Goal: Task Accomplishment & Management: Manage account settings

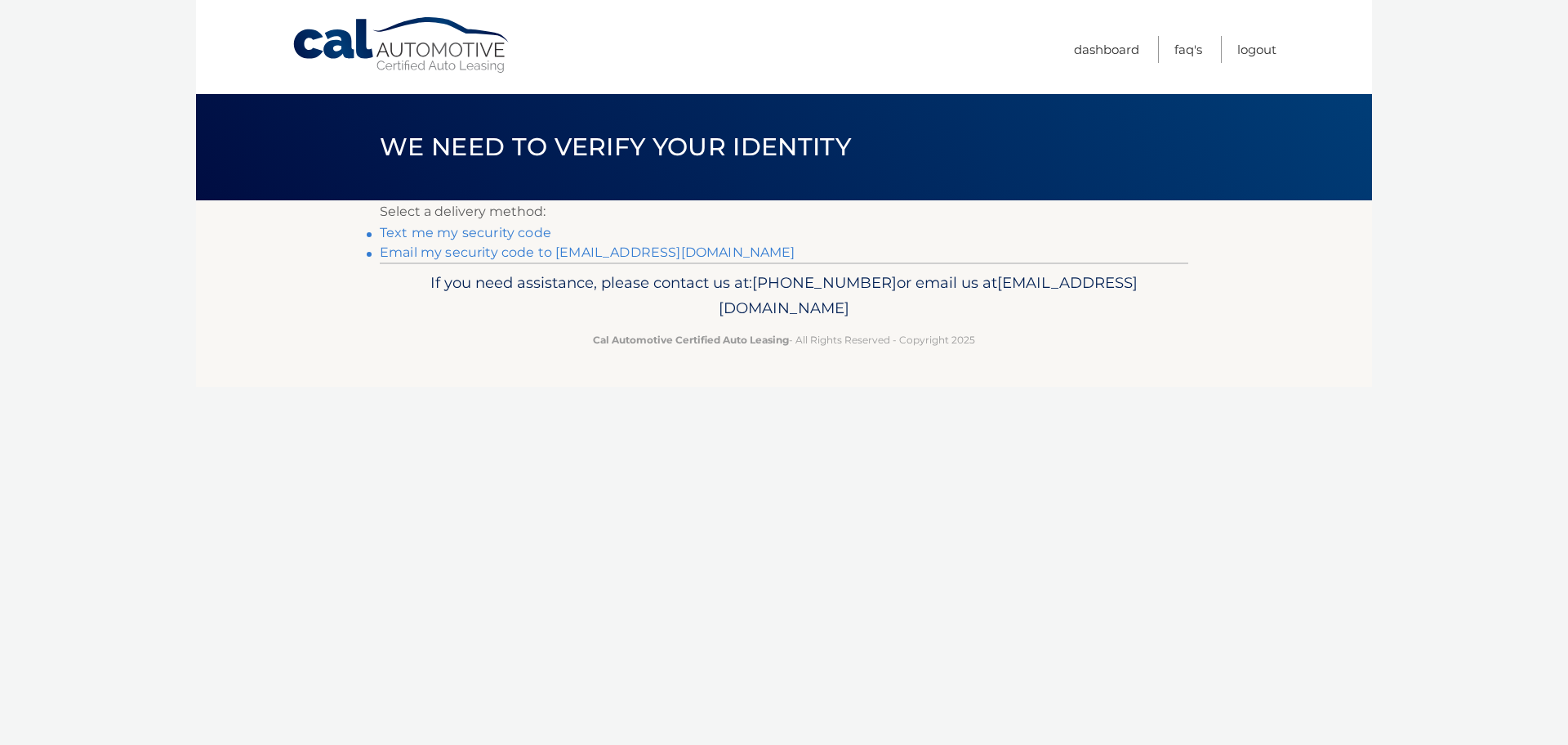
click at [465, 254] on link "Email my security code to [EMAIL_ADDRESS][DOMAIN_NAME]" at bounding box center [588, 252] width 416 height 15
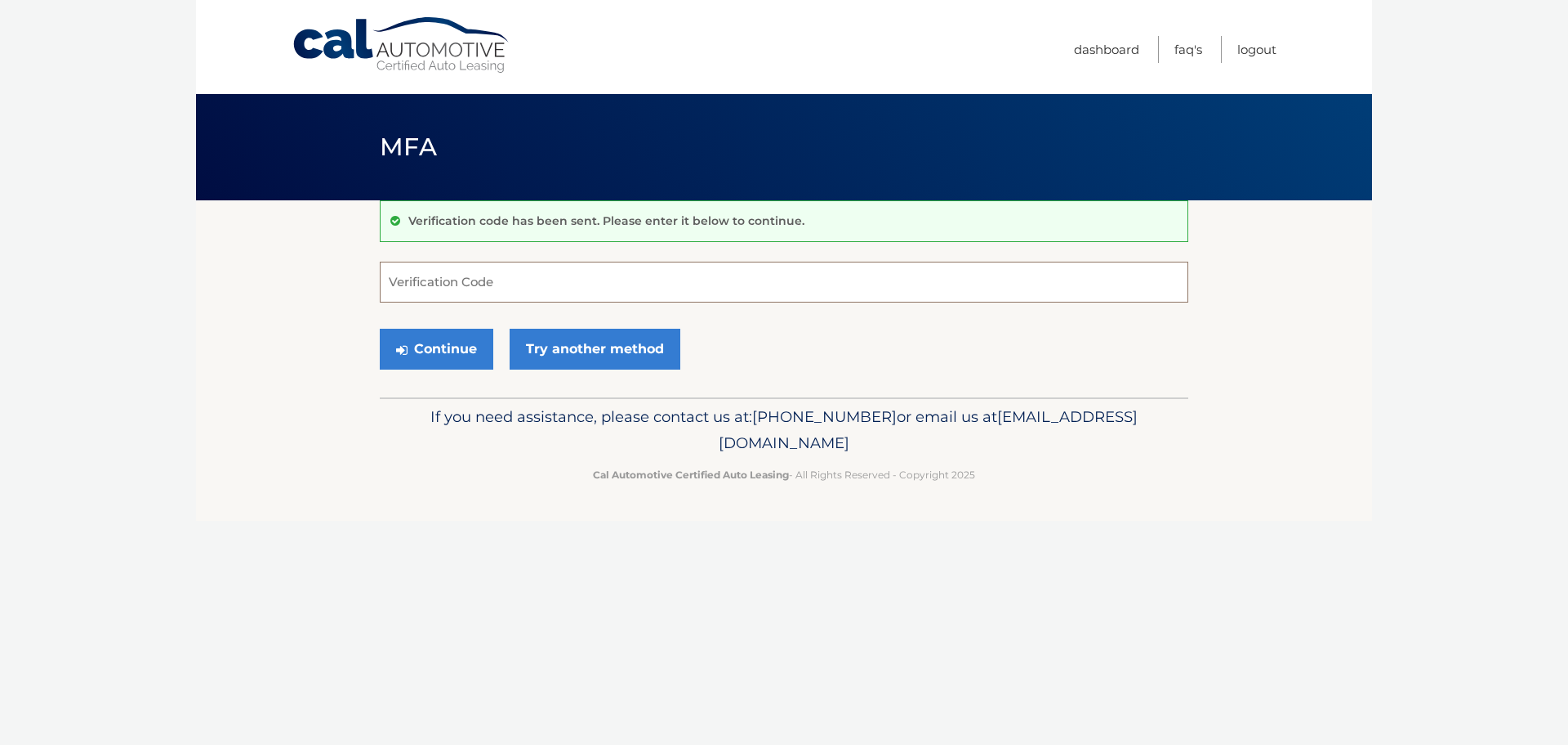
click at [435, 283] on input "Verification Code" at bounding box center [784, 282] width 809 height 41
type input "691650"
click at [454, 353] on button "Continue" at bounding box center [437, 349] width 113 height 41
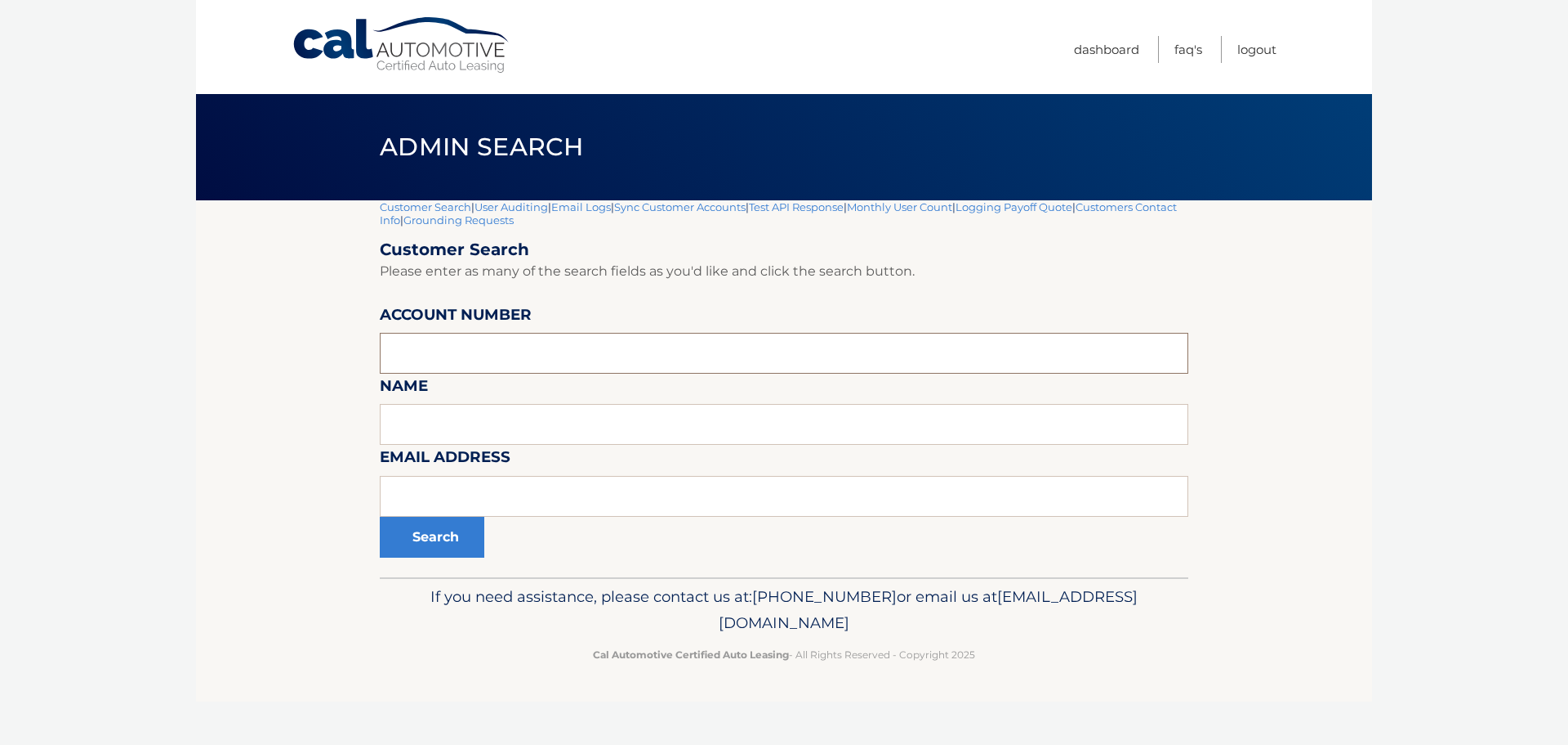
click at [451, 350] on input "text" at bounding box center [784, 354] width 809 height 41
type input "44455539094"
click at [380, 517] on button "Search" at bounding box center [432, 537] width 105 height 41
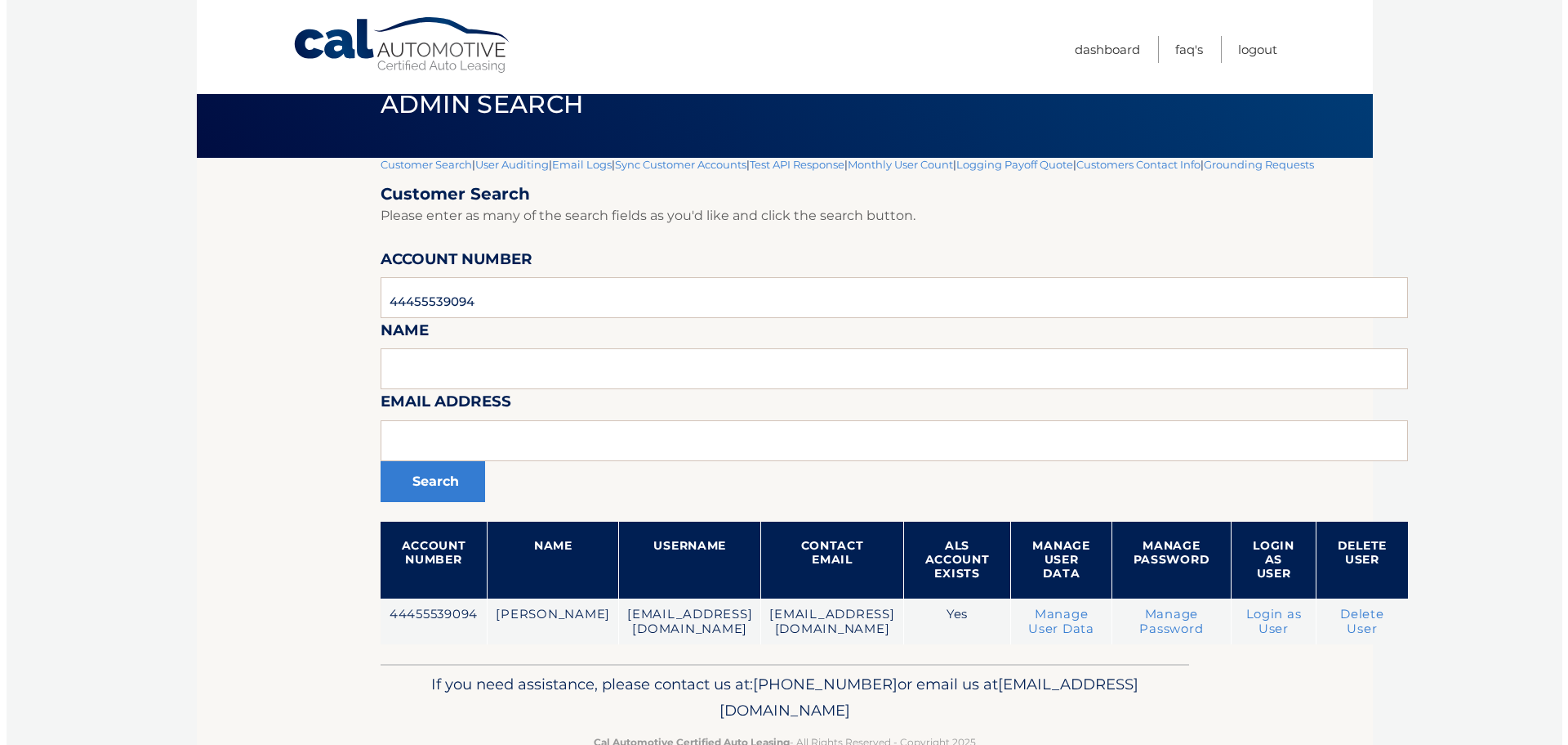
scroll to position [86, 0]
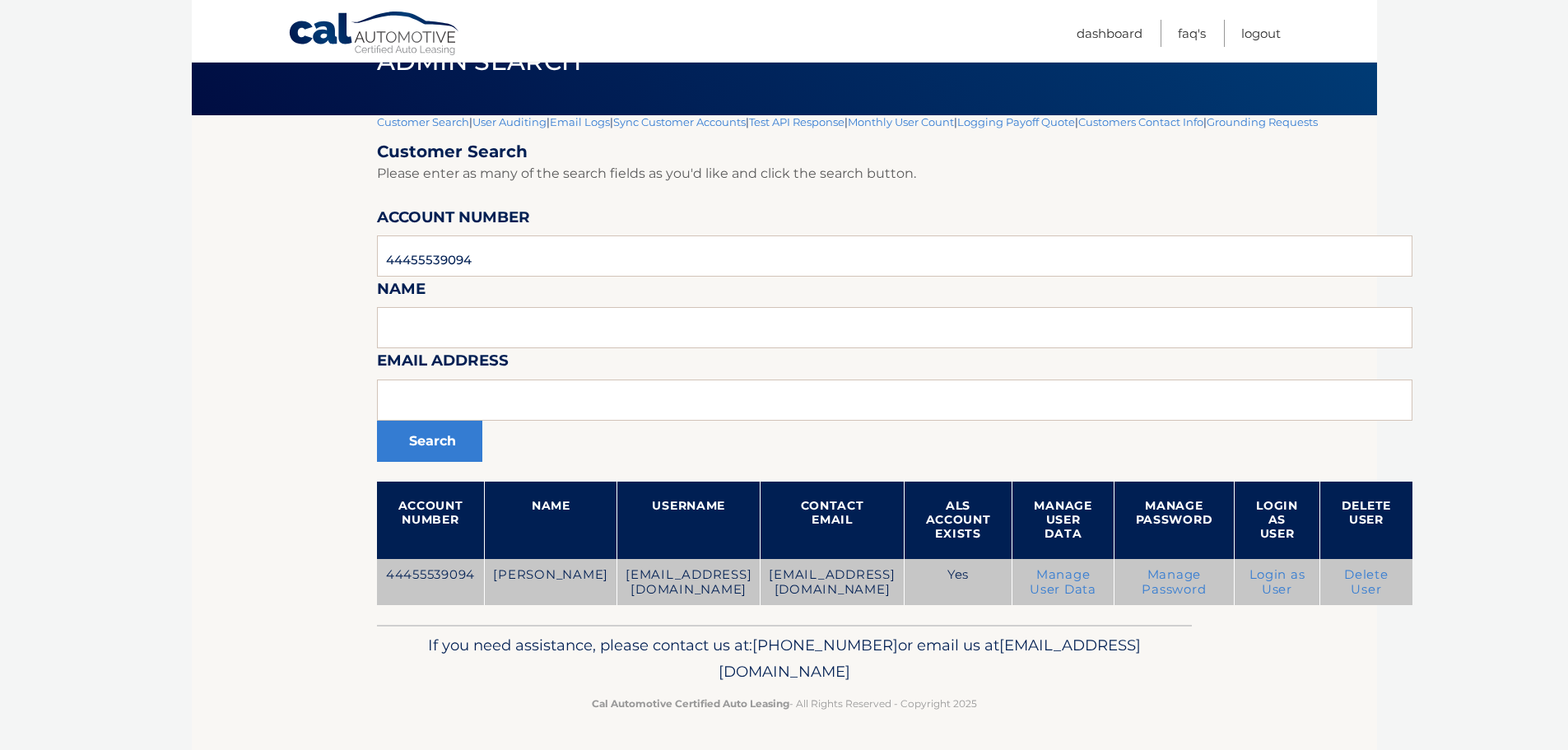
click at [1380, 582] on link "Delete User" at bounding box center [1366, 582] width 44 height 29
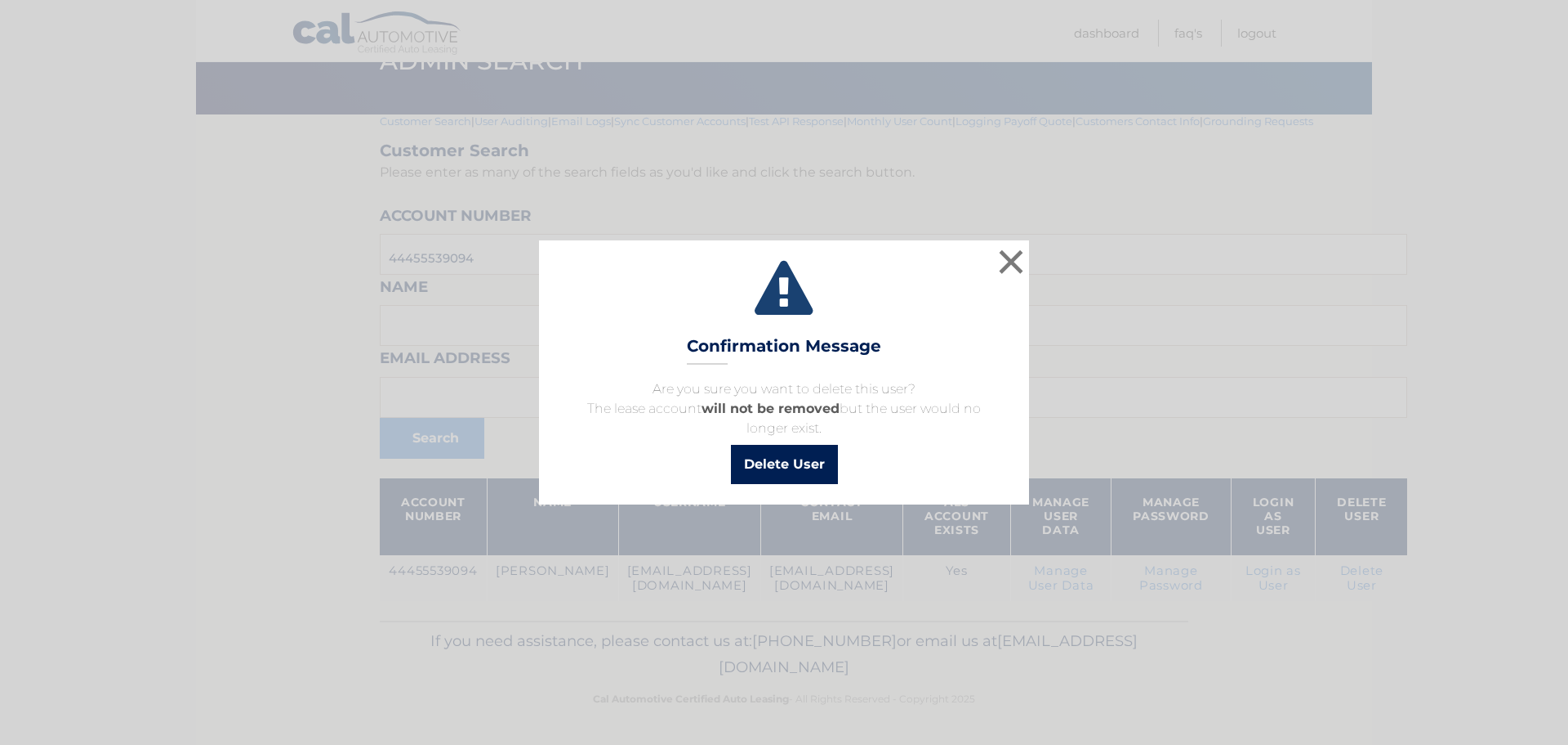
click at [781, 457] on button "Delete User" at bounding box center [784, 464] width 107 height 39
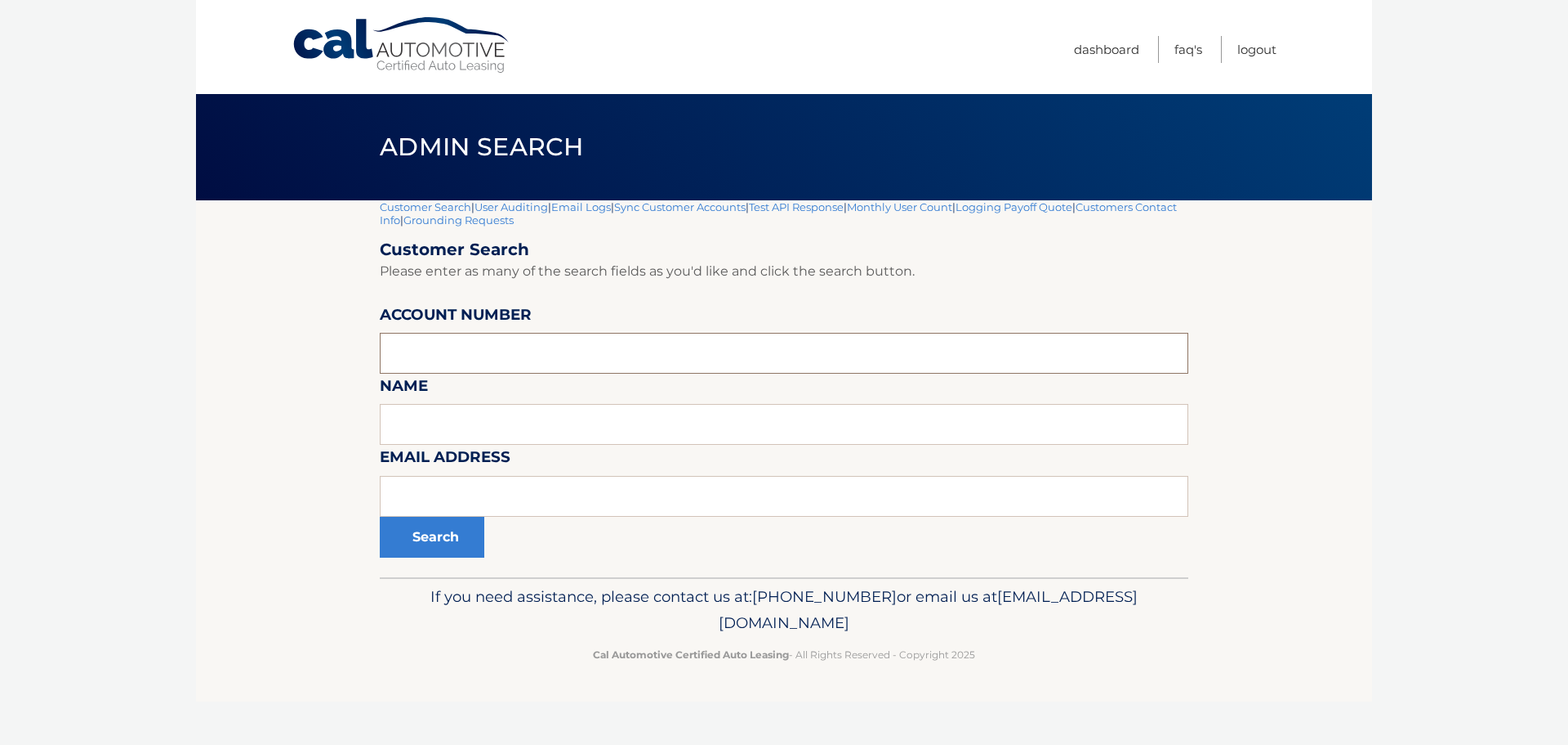
click at [415, 343] on input "text" at bounding box center [784, 354] width 809 height 41
type input "44456002655"
click at [380, 517] on button "Search" at bounding box center [432, 537] width 105 height 41
drag, startPoint x: 497, startPoint y: 352, endPoint x: 244, endPoint y: 371, distance: 253.7
click at [244, 371] on section "Customer Search | User Auditing | Email Logs | Sync Customer Accounts | Test AP…" at bounding box center [784, 388] width 1176 height 377
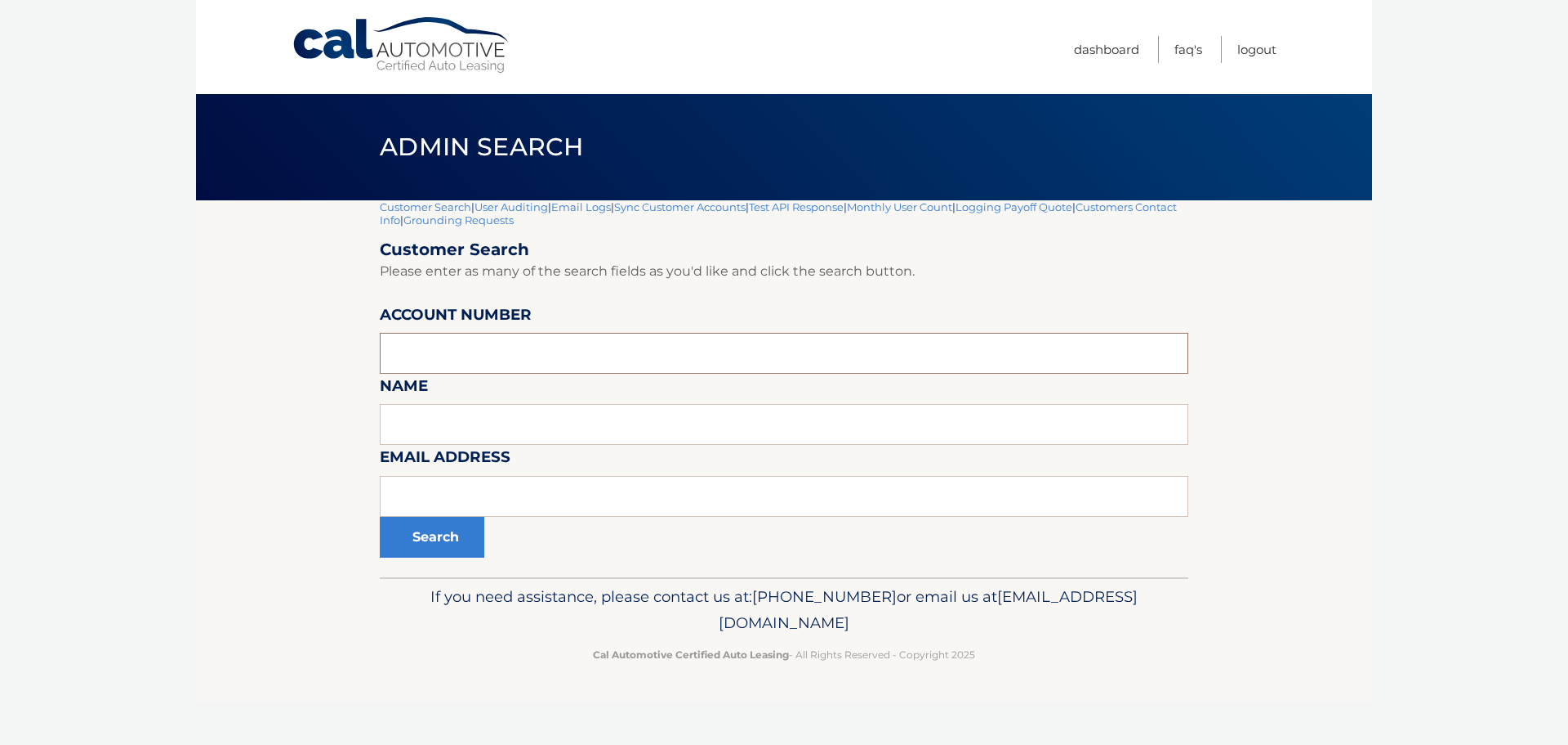
click at [389, 358] on input "text" at bounding box center [784, 354] width 809 height 41
type input "44455539094"
click at [380, 517] on button "Search" at bounding box center [432, 537] width 105 height 41
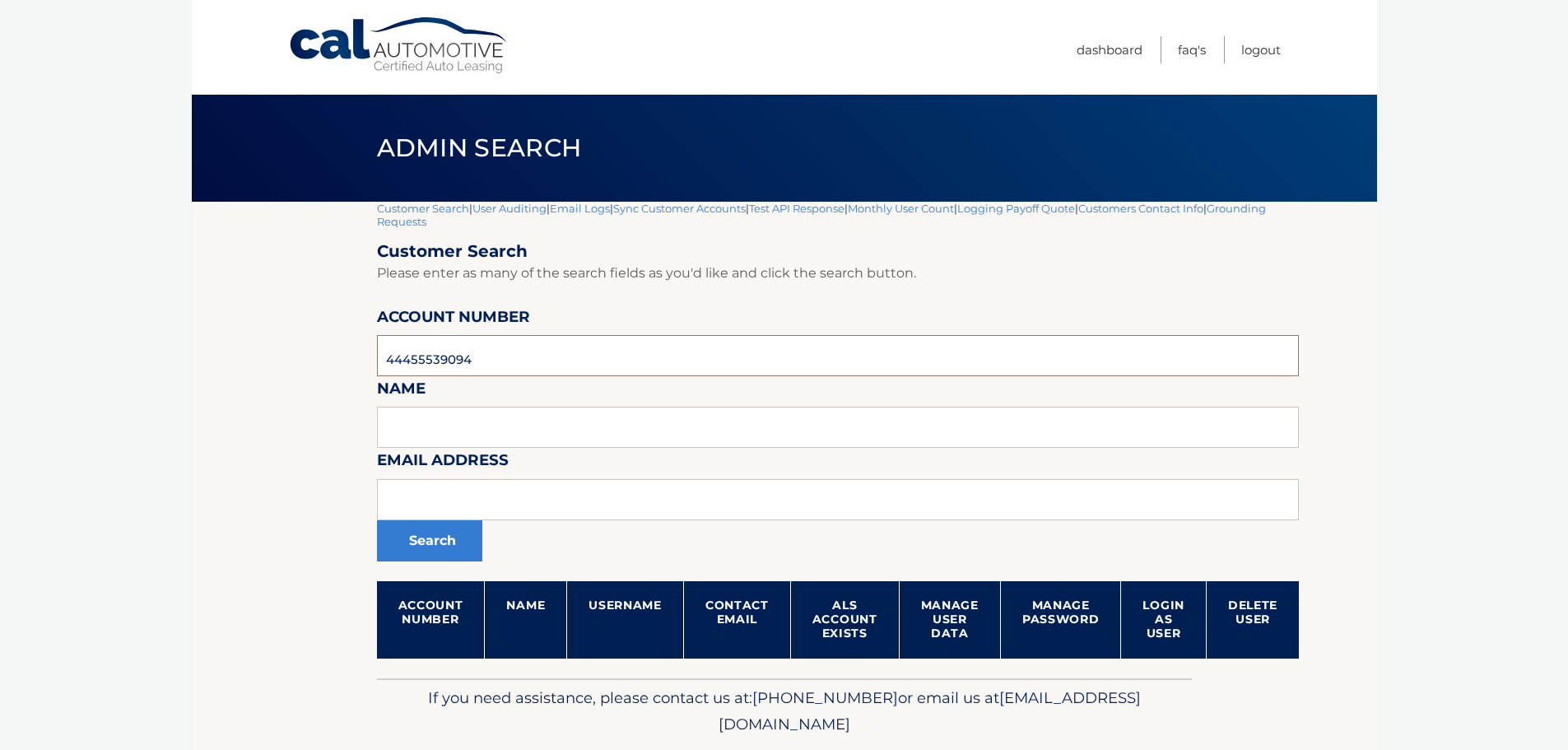
drag, startPoint x: 492, startPoint y: 357, endPoint x: 281, endPoint y: 358, distance: 211.0
click at [281, 358] on section "Customer Search | User Auditing | Email Logs | Sync Customer Accounts | Test AP…" at bounding box center [784, 439] width 1185 height 476
